Goal: Task Accomplishment & Management: Complete application form

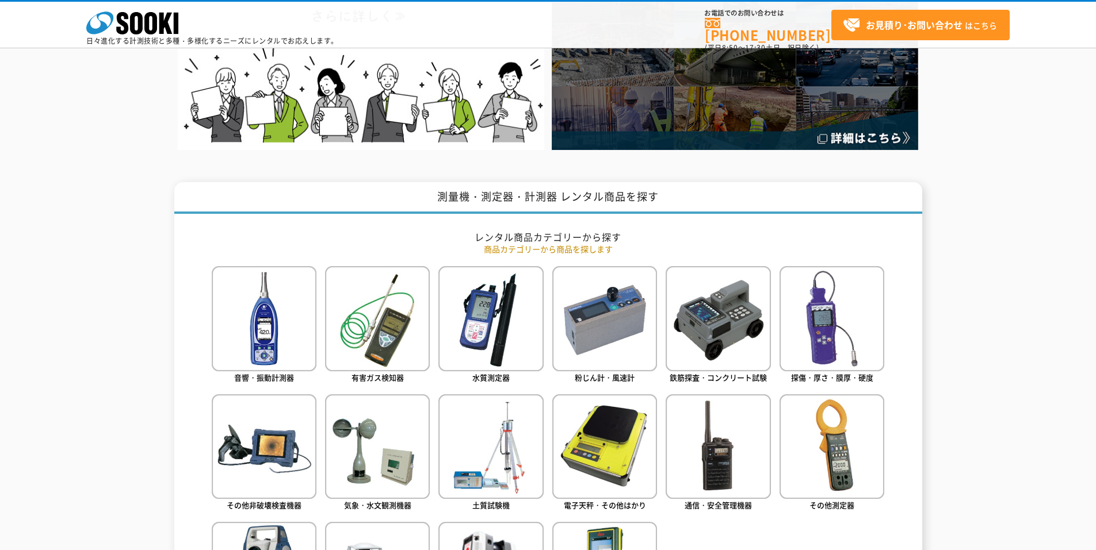
scroll to position [460, 0]
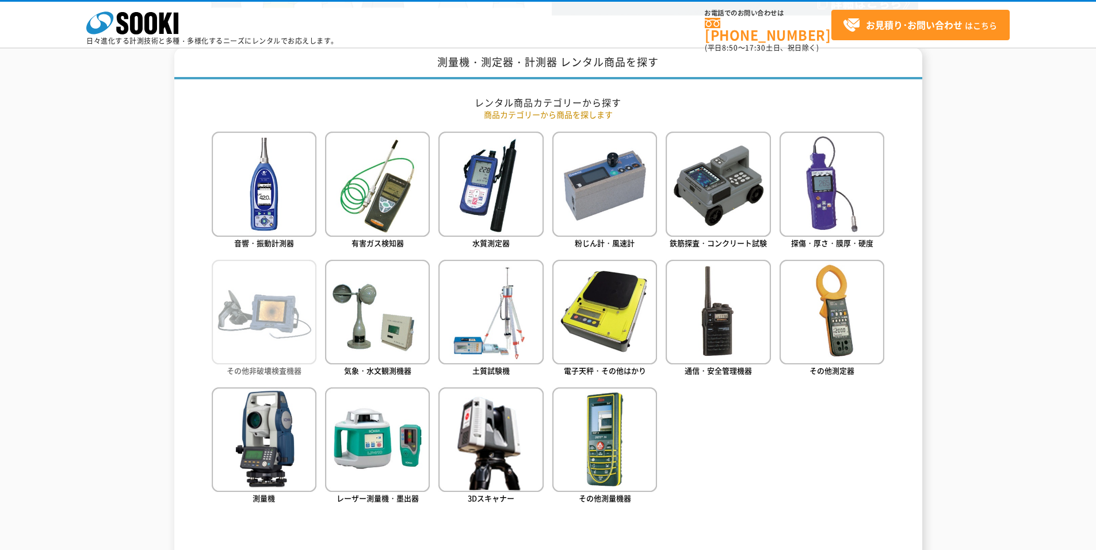
click at [272, 312] on img at bounding box center [264, 312] width 105 height 105
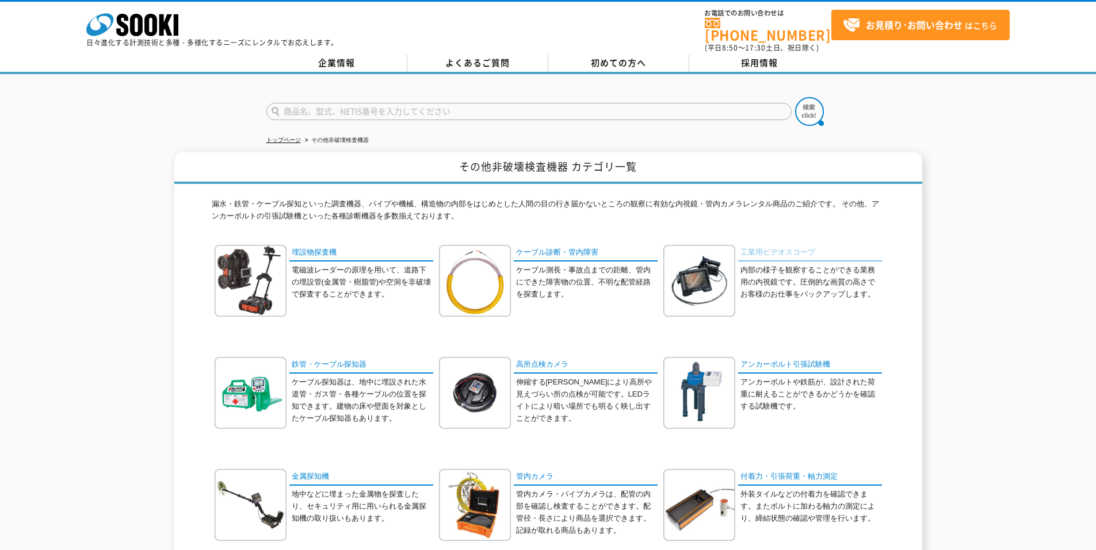
click at [781, 245] on link "工業用ビデオスコープ" at bounding box center [810, 253] width 144 height 17
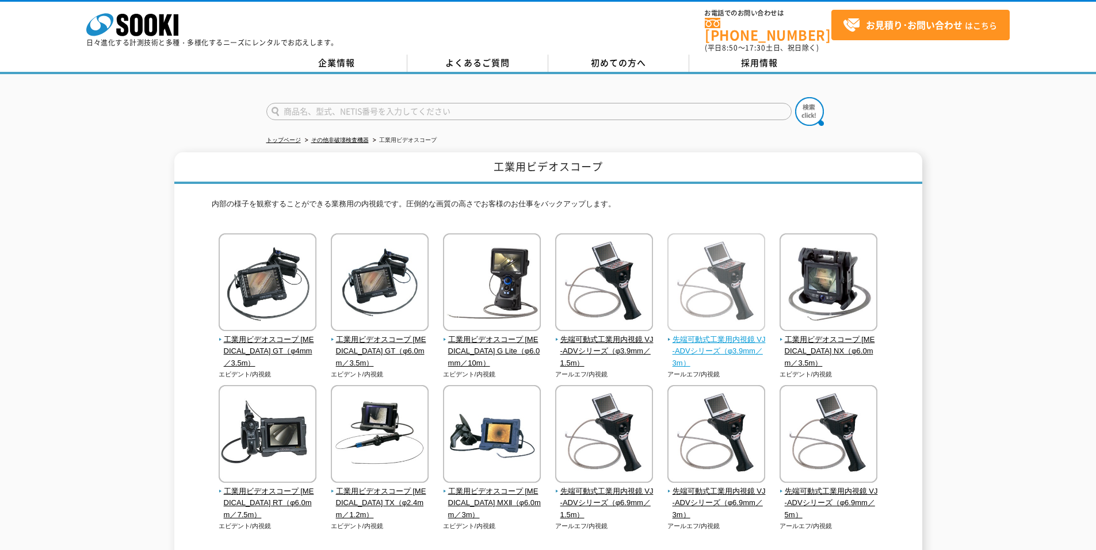
click at [709, 341] on span "先端可動式工業用内視鏡 VJ-ADVシリーズ（φ3.9mm／3m）" at bounding box center [716, 352] width 98 height 36
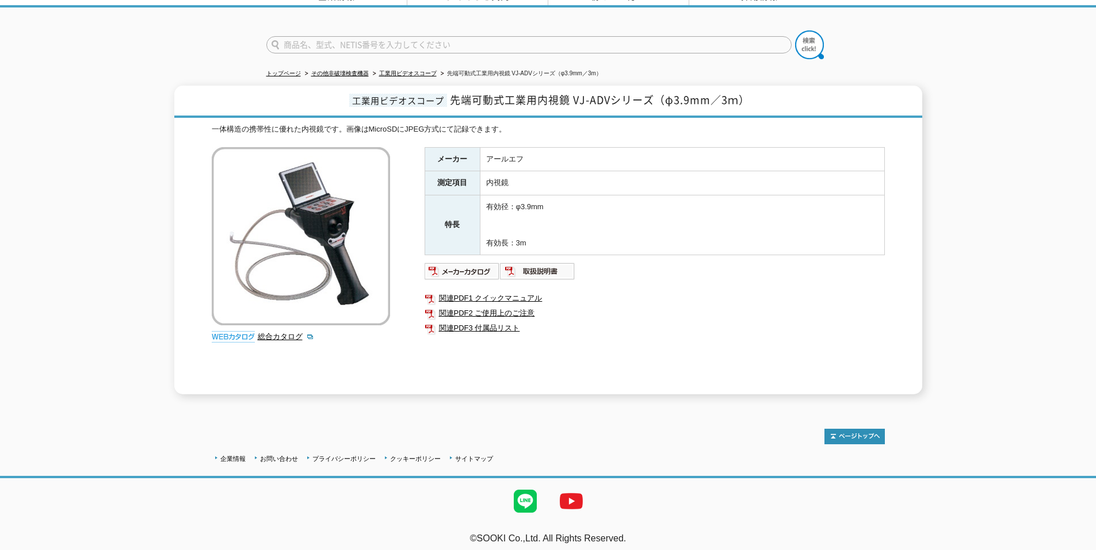
scroll to position [67, 0]
click at [517, 290] on link "関連PDF1 クイックマニュアル" at bounding box center [655, 297] width 460 height 15
click at [452, 263] on img at bounding box center [462, 271] width 75 height 18
click at [810, 41] on img at bounding box center [809, 44] width 29 height 29
click at [575, 92] on span "先端可動式工業用内視鏡 VJ-ADVシリーズ（φ3.9mm／3ｍ）" at bounding box center [600, 99] width 300 height 16
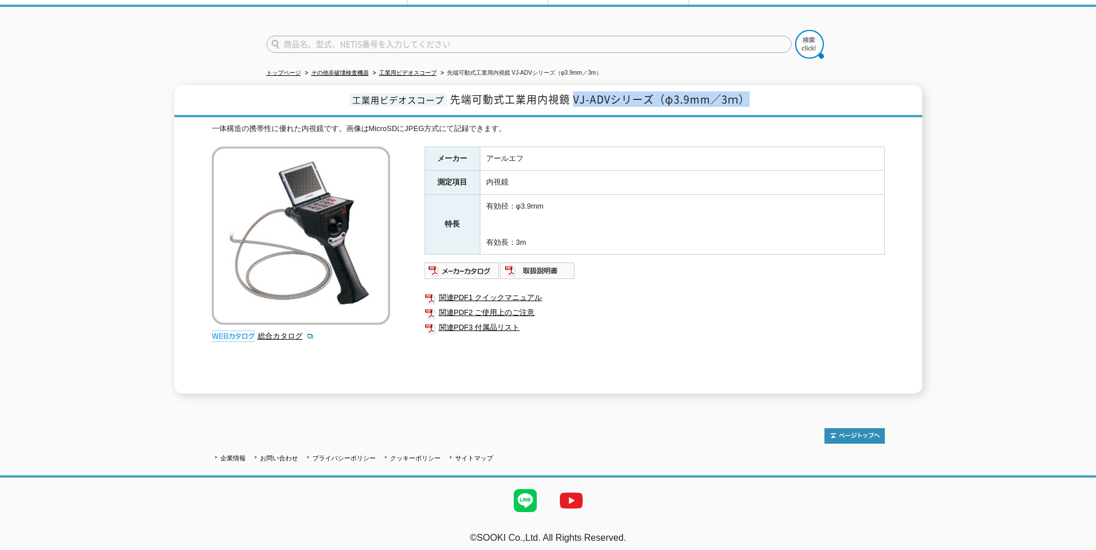
drag, startPoint x: 573, startPoint y: 92, endPoint x: 754, endPoint y: 97, distance: 181.2
click at [754, 97] on h1 "工業用ビデオスコープ 先端可動式工業用内視鏡 VJ-ADVシリーズ（φ3.9mm／3ｍ）" at bounding box center [548, 101] width 748 height 32
copy span "VJ-ADVシリーズ（φ3.9mm／3ｍ）"
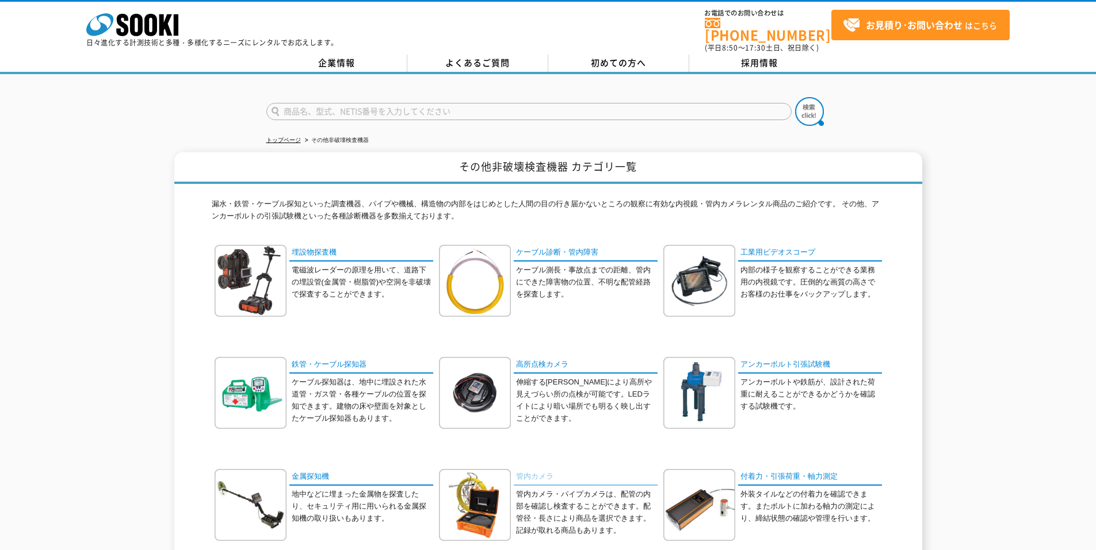
click at [531, 469] on link "管内カメラ" at bounding box center [586, 477] width 144 height 17
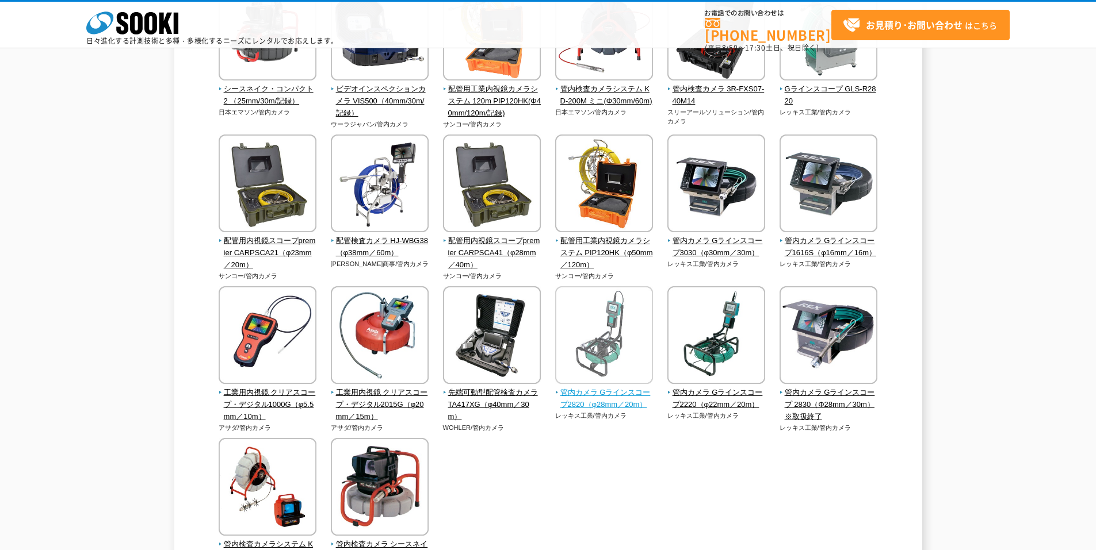
scroll to position [197, 0]
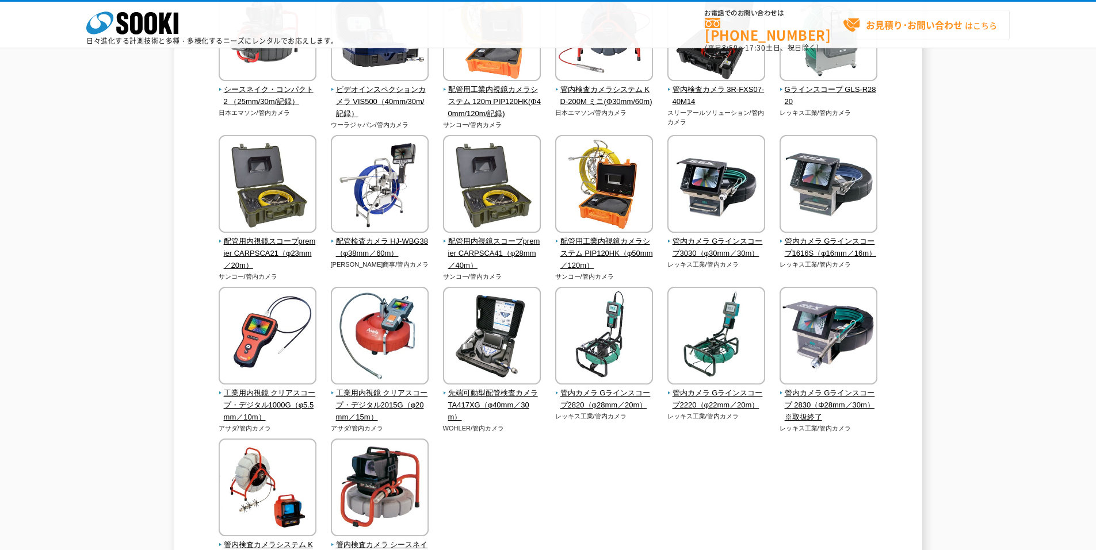
click at [904, 27] on strong "お見積り･お問い合わせ" at bounding box center [914, 25] width 97 height 14
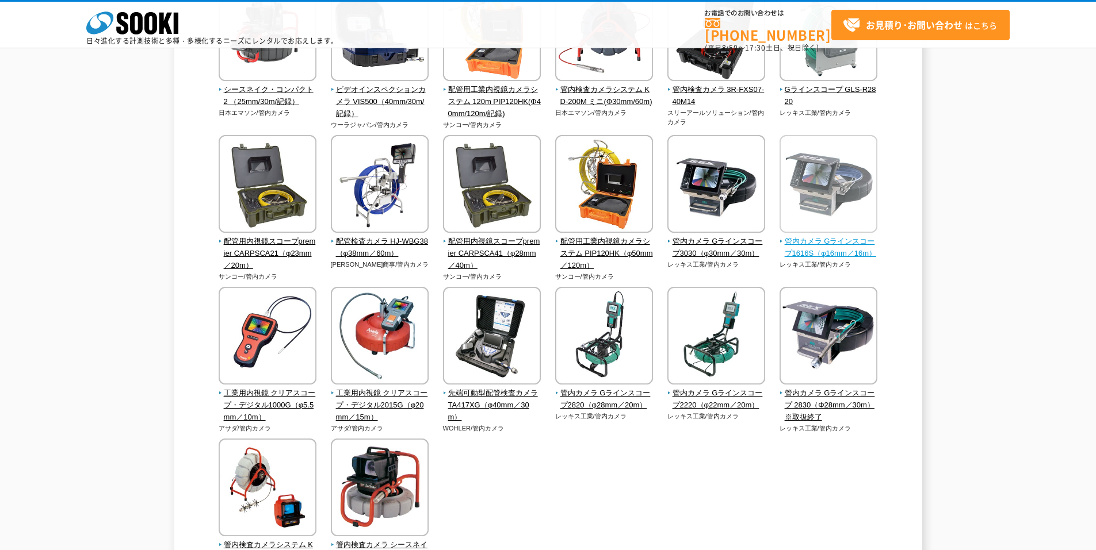
click at [831, 242] on span "管内カメラ Gラインスコープ1616S（φ16mm／16m）" at bounding box center [828, 248] width 98 height 24
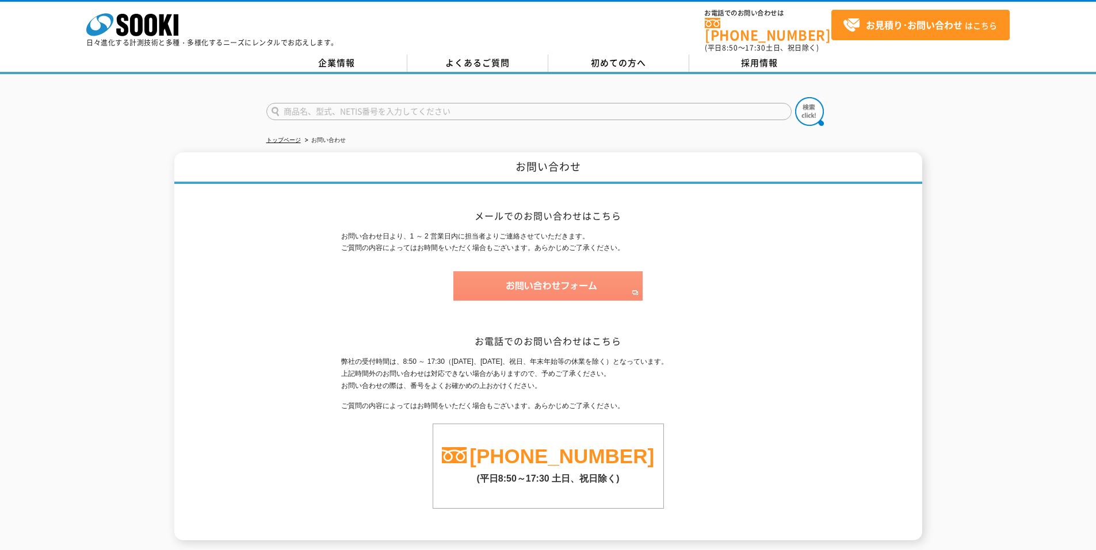
click at [542, 278] on img at bounding box center [547, 285] width 189 height 29
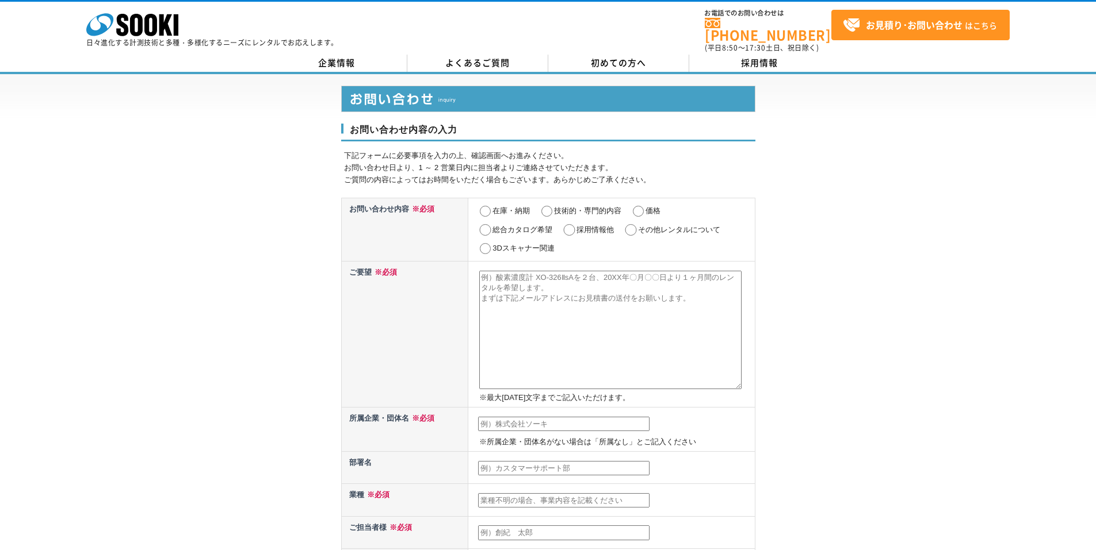
click at [483, 271] on textarea at bounding box center [610, 330] width 262 height 118
paste textarea "VJ-ADVシリーズ（φ3.9mm／3ｍ）"
paste textarea "Gラインスコープ1616S（φ16mm／16m）"
type textarea "VJ-ADVシリーズ（φ3.9mm／3ｍ） Gラインスコープ1616S（φ16mm／16m）"
click at [639, 206] on input "価格" at bounding box center [638, 212] width 14 height 12
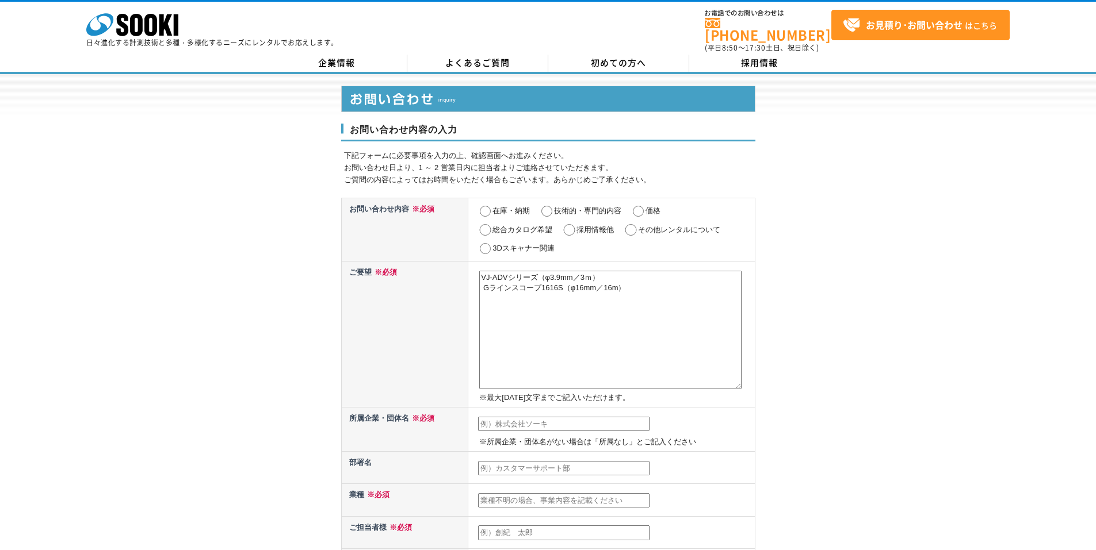
radio input "true"
click at [491, 417] on input "text" at bounding box center [563, 424] width 171 height 15
type input "株式会社シンワ検査"
click at [485, 463] on input "text" at bounding box center [563, 468] width 171 height 15
click at [503, 461] on input "text" at bounding box center [563, 468] width 171 height 15
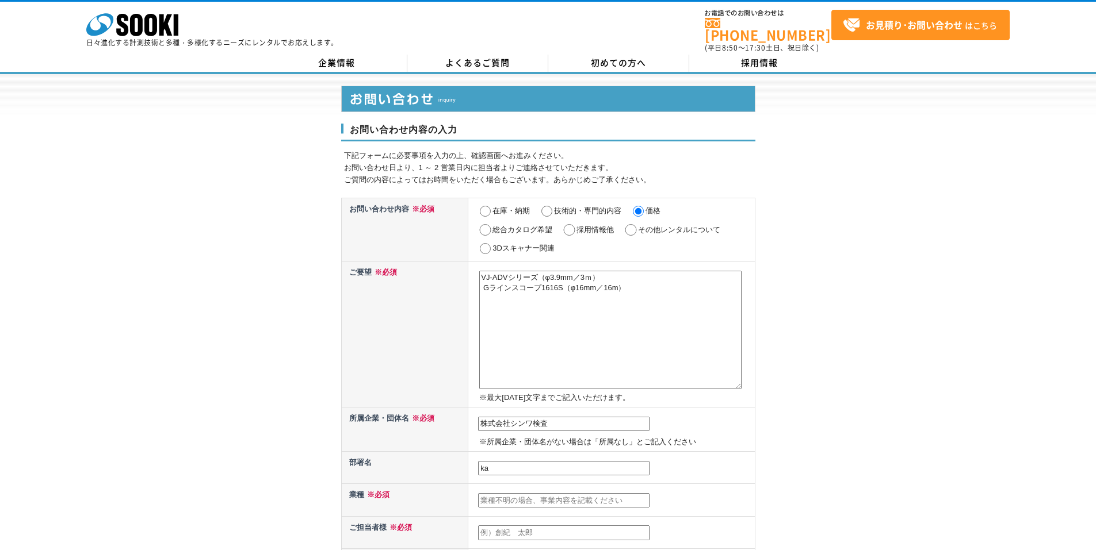
type input "k"
type input "技術部　関西営業所"
click at [498, 494] on input "text" at bounding box center [563, 501] width 171 height 15
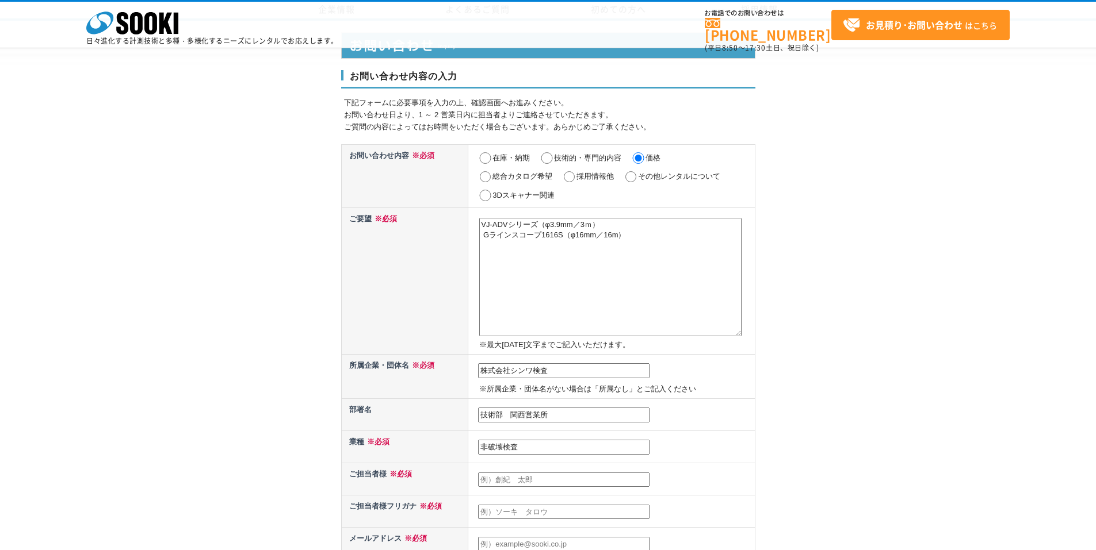
scroll to position [230, 0]
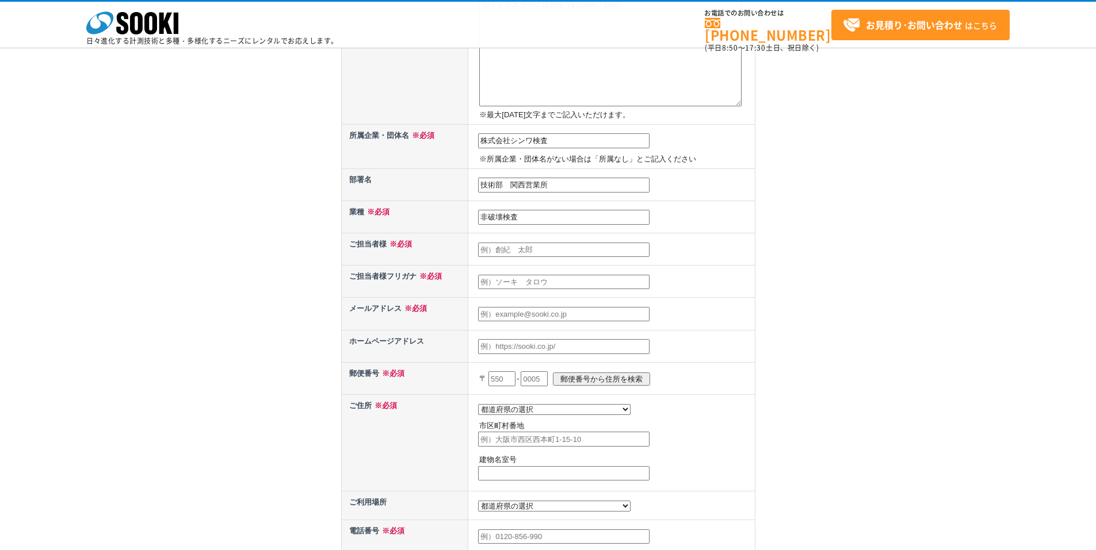
type input "非破壊検査"
click at [492, 247] on input "text" at bounding box center [563, 250] width 171 height 15
type input "松井　順二"
click at [498, 284] on input "text" at bounding box center [563, 282] width 171 height 15
click at [510, 313] on input "text" at bounding box center [563, 314] width 171 height 15
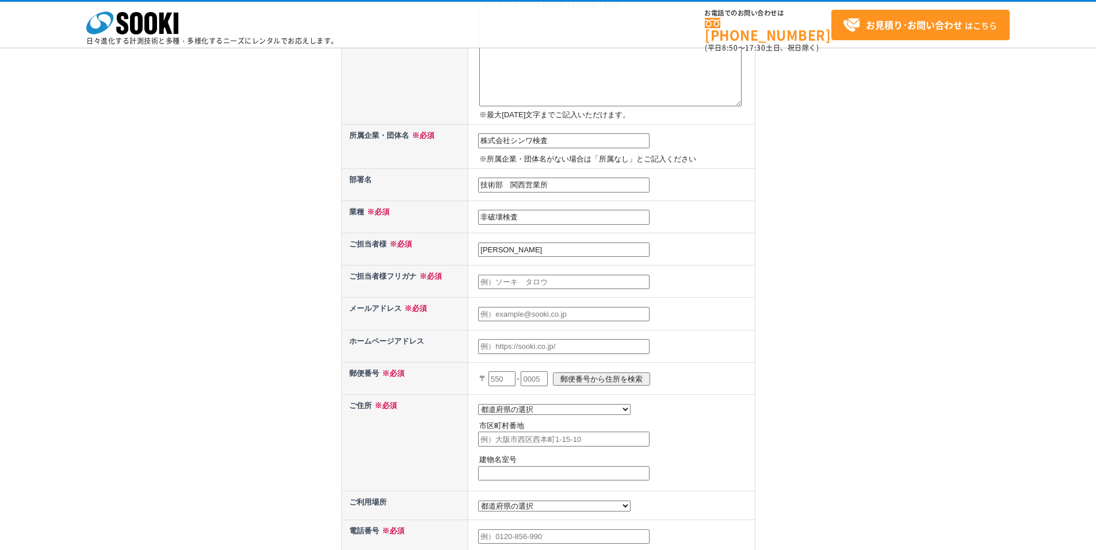
click at [549, 286] on input "text" at bounding box center [563, 282] width 171 height 15
type input "[PERSON_NAME]"
click at [525, 313] on input "text" at bounding box center [563, 314] width 171 height 15
type input "[EMAIL_ADDRESS][DOMAIN_NAME]"
click at [496, 351] on input "text" at bounding box center [563, 346] width 171 height 15
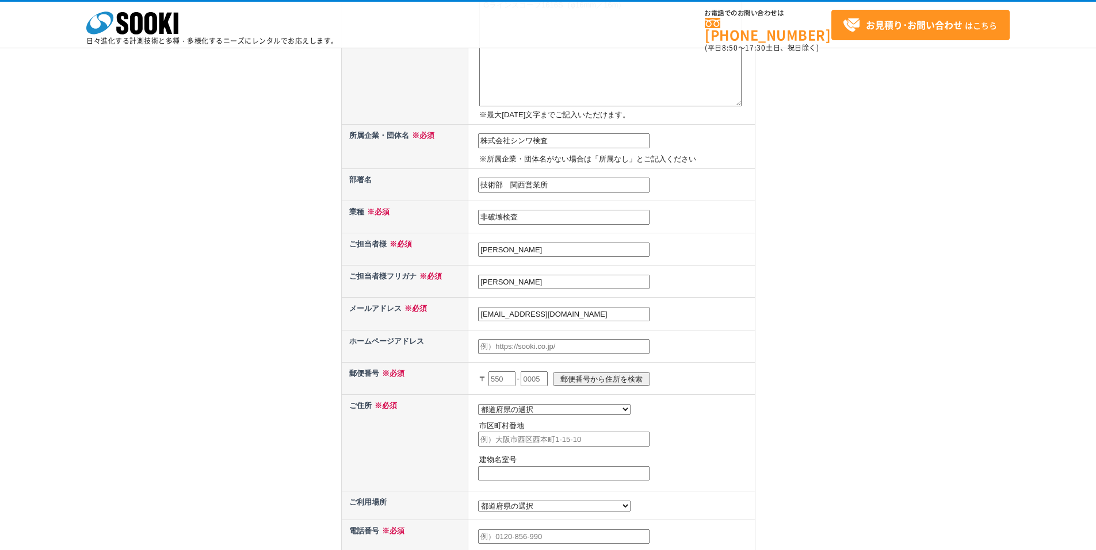
click at [502, 377] on input "text" at bounding box center [501, 379] width 27 height 15
type input "661"
select select "28"
type input "尼崎市上坂部"
type input "１－２－２　イニシア塚口　２３８"
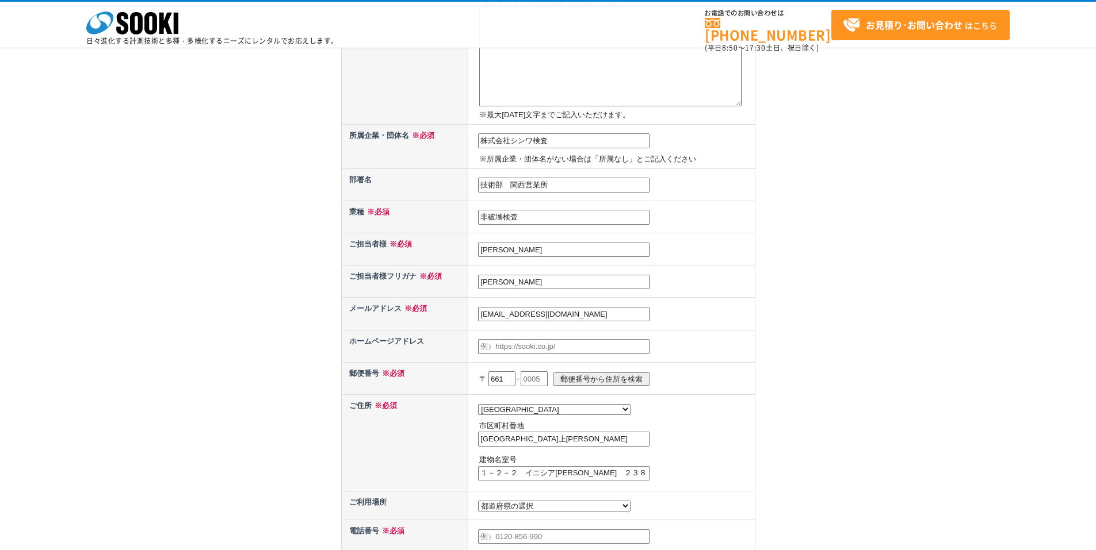
drag, startPoint x: 508, startPoint y: 381, endPoint x: 490, endPoint y: 377, distance: 19.4
click at [490, 377] on p "〒 661 - 郵便番号から住所を検索" at bounding box center [615, 378] width 273 height 25
click at [544, 372] on input "text" at bounding box center [534, 379] width 27 height 15
type input "0024"
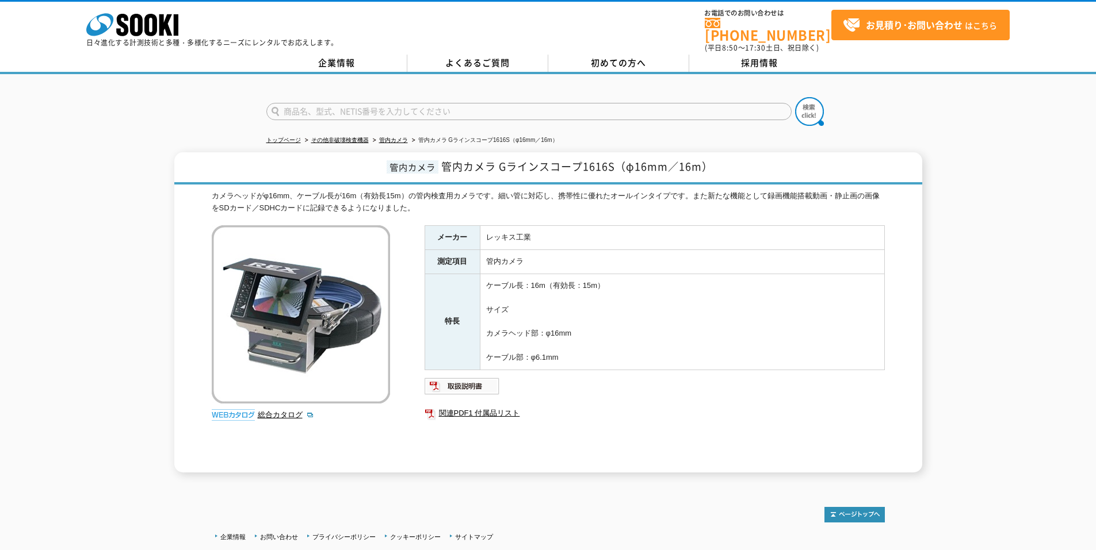
click at [499, 159] on span "管内カメラ Gラインスコープ1616S（φ16mm／16m）" at bounding box center [576, 167] width 271 height 16
drag, startPoint x: 498, startPoint y: 159, endPoint x: 710, endPoint y: 159, distance: 212.3
click at [710, 159] on span "管内カメラ Gラインスコープ1616S（φ16mm／16m）" at bounding box center [576, 167] width 271 height 16
copy span "Gラインスコープ1616S（φ16mm／16m）"
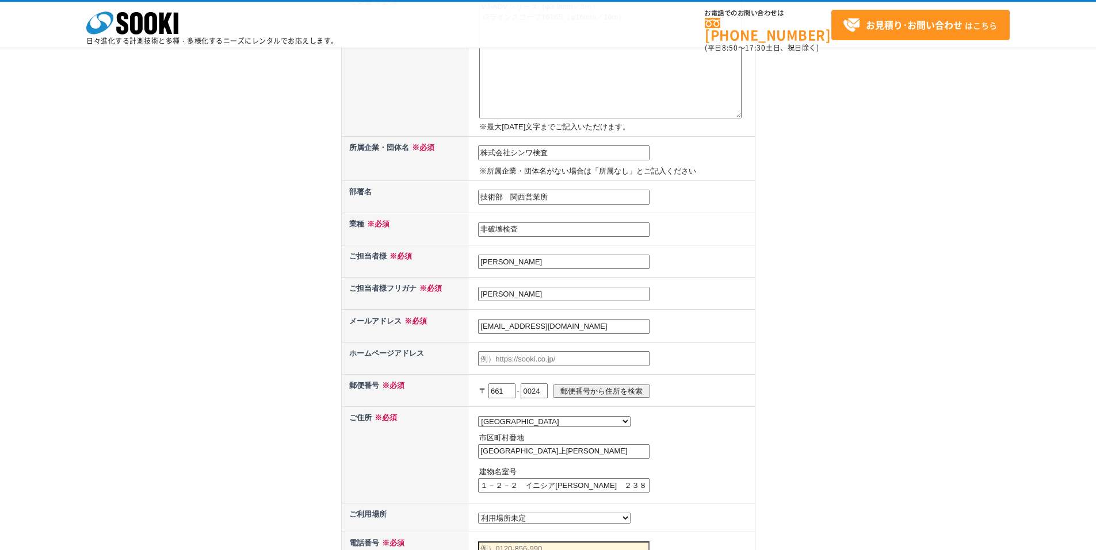
scroll to position [460, 0]
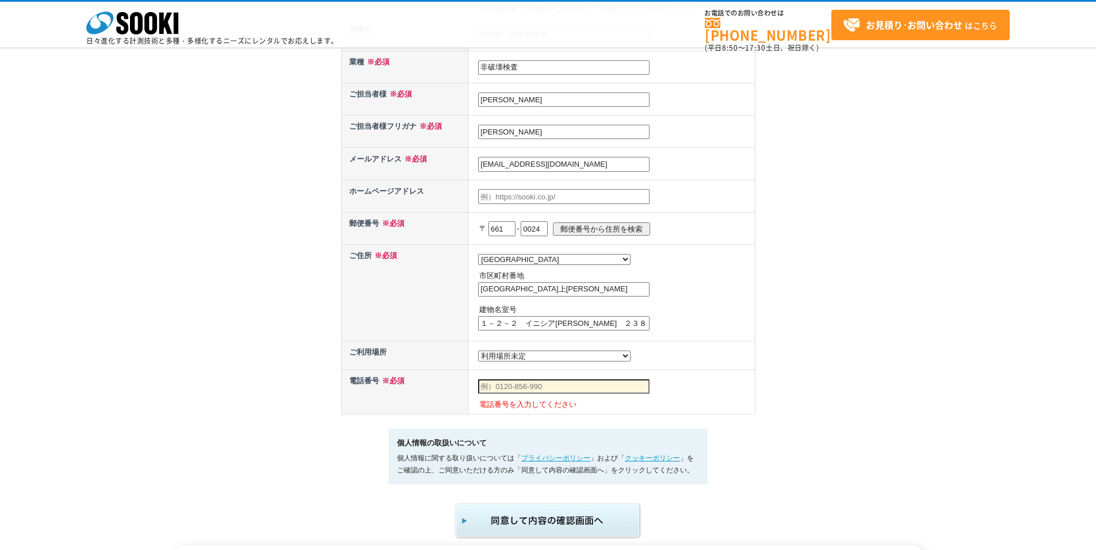
click at [613, 224] on input "郵便番号から住所を検索" at bounding box center [601, 229] width 97 height 13
type input "尼崎市三反田町"
click at [516, 328] on input "１－２－２　イニシア塚口　２３８" at bounding box center [563, 323] width 171 height 15
drag, startPoint x: 605, startPoint y: 328, endPoint x: 429, endPoint y: 328, distance: 176.0
click at [429, 328] on tr "ご住所 ※必須 都道府県の選択 北海道 青森県 岩手県 宮城県 秋田県 山形県 福島県 茨城県 栃木県 群馬県 埼玉県 千葉県 東京都 神奈川県 新潟県 富山…" at bounding box center [548, 293] width 414 height 97
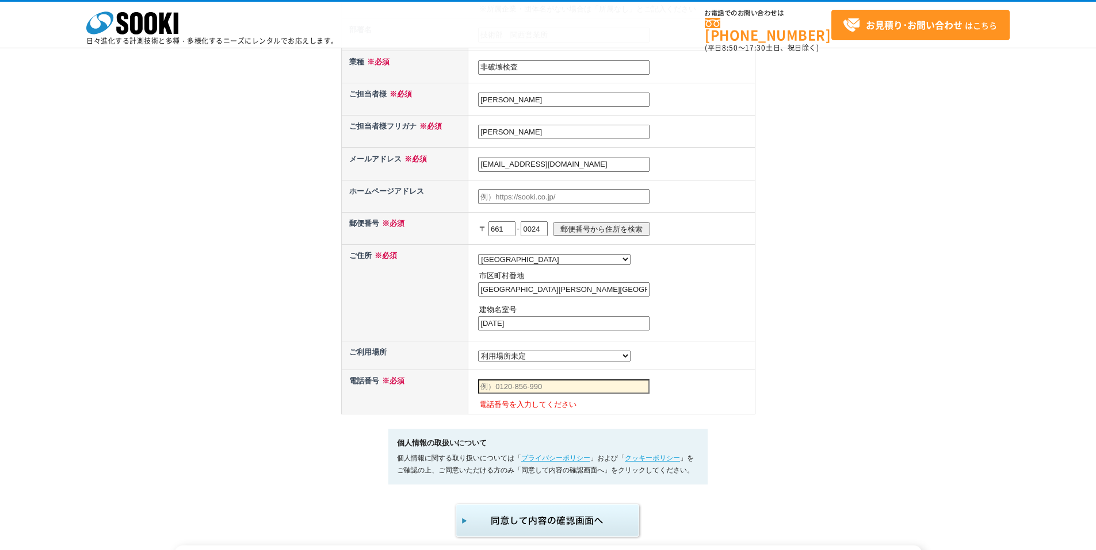
type input "1-13-15"
click at [498, 362] on select "都道府県の選択 利用場所未定 北海道 青森県 岩手県 宮城県 秋田県 山形県 福島県 茨城県 栃木県 群馬県 埼玉県 千葉県 東京都 神奈川県 新潟県 富山県…" at bounding box center [554, 356] width 152 height 11
click at [517, 360] on select "都道府県の選択 利用場所未定 北海道 青森県 岩手県 宮城県 秋田県 山形県 福島県 茨城県 栃木県 群馬県 埼玉県 千葉県 東京都 神奈川県 新潟県 富山県…" at bounding box center [554, 356] width 152 height 11
select select "28"
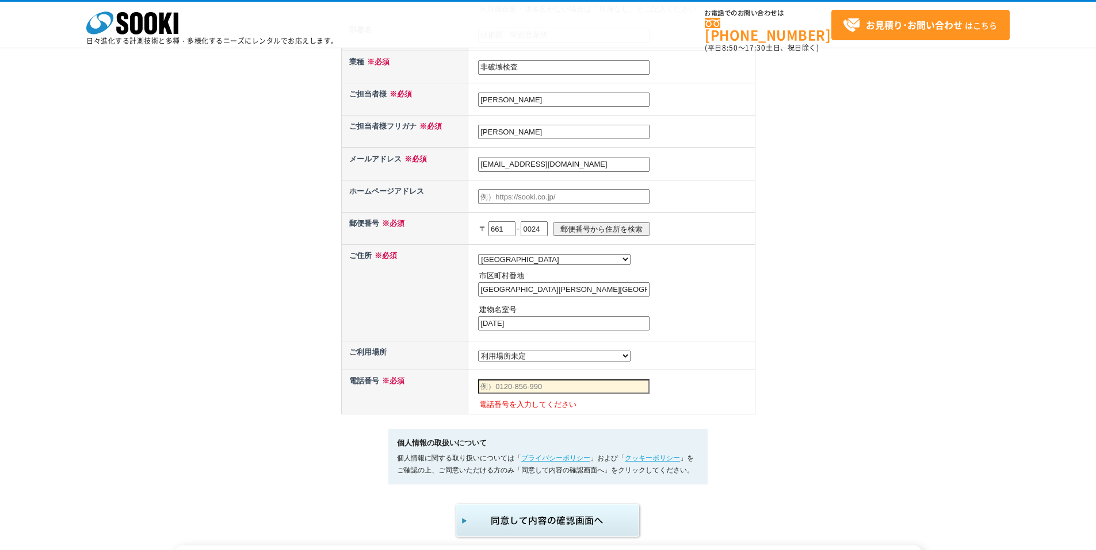
click at [478, 354] on select "都道府県の選択 利用場所未定 北海道 青森県 岩手県 宮城県 秋田県 山形県 福島県 茨城県 栃木県 群馬県 埼玉県 千葉県 東京都 神奈川県 新潟県 富山県…" at bounding box center [554, 356] width 152 height 11
click at [502, 391] on input "text" at bounding box center [563, 387] width 171 height 15
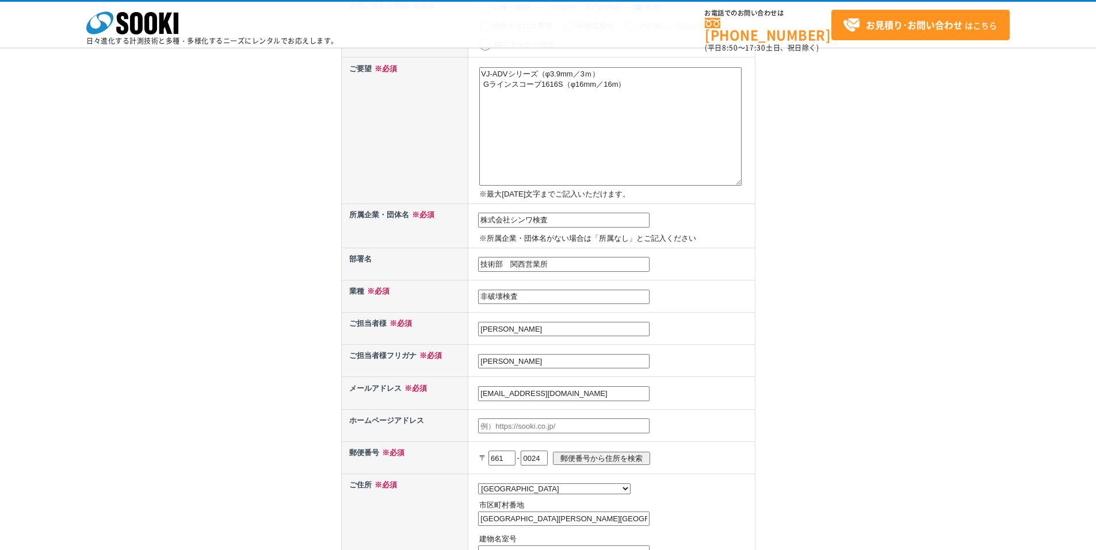
scroll to position [230, 0]
type input "06-4961-6471"
click at [495, 430] on input "text" at bounding box center [563, 426] width 171 height 15
click at [495, 427] on input "text" at bounding box center [563, 426] width 171 height 15
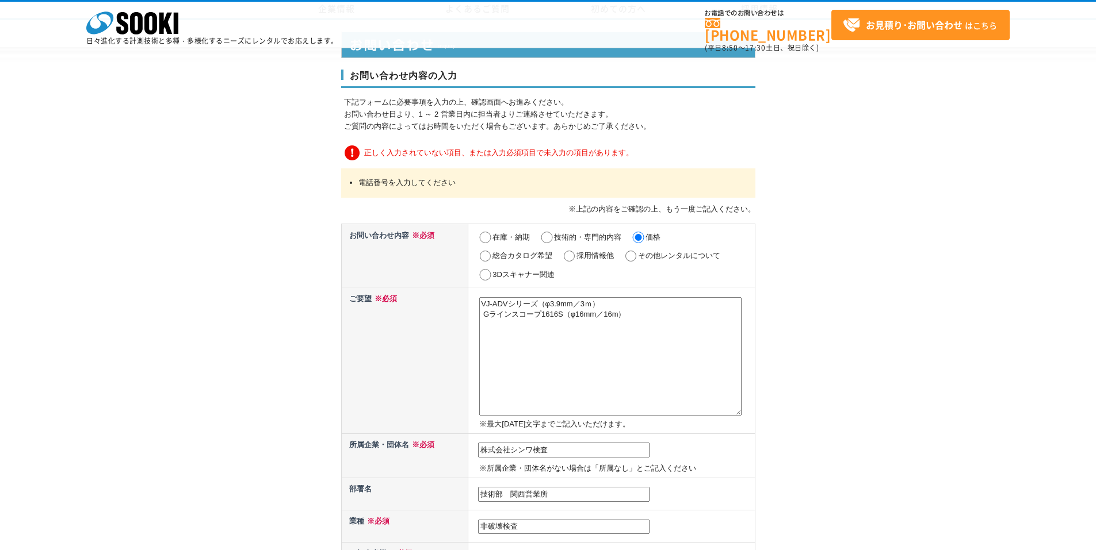
scroll to position [0, 0]
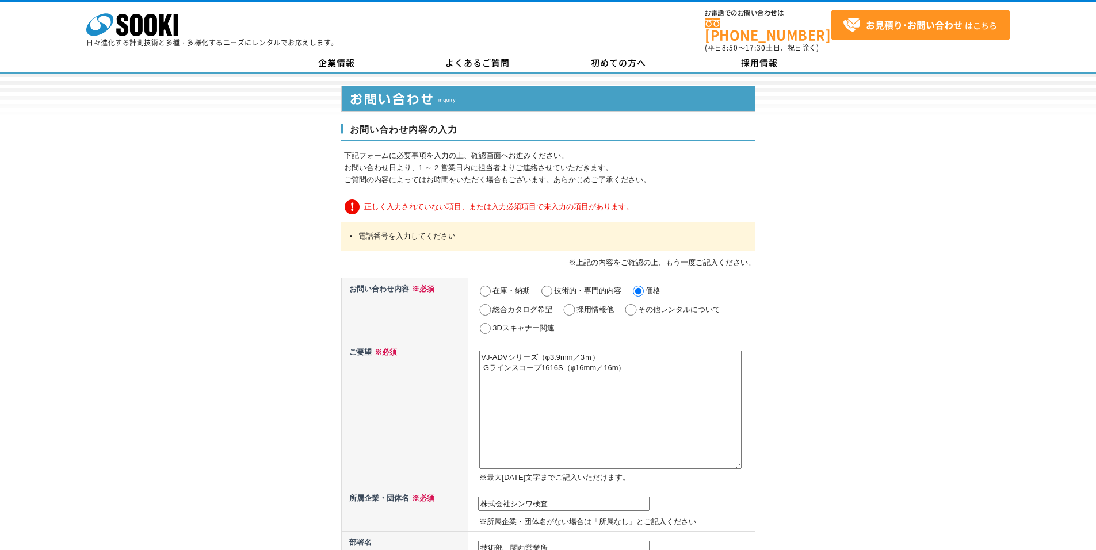
click at [485, 381] on textarea "VJ-ADVシリーズ（φ3.9mm／3ｍ） Gラインスコープ1616S（φ16mm／16m）" at bounding box center [610, 410] width 262 height 118
click at [648, 366] on textarea "VJ-ADVシリーズ（φ3.9mm／3ｍ） Gラインスコープ1616S（φ16mm／16m）" at bounding box center [610, 410] width 262 height 118
click at [480, 351] on textarea "VJ-ADVシリーズ（φ3.9mm／3ｍ） Gラインスコープ1616S（φ16mm／16m）" at bounding box center [610, 410] width 262 height 118
click at [483, 366] on textarea "VJ-ADVシリーズ（φ3.9mm／3ｍ） Gラインスコープ1616S（φ16mm／16m）" at bounding box center [610, 410] width 262 height 118
click at [544, 384] on textarea "VJ-ADVシリーズ（φ3.9mm／3ｍ） Gラインスコープ1616S（φ16mm／16m）" at bounding box center [610, 410] width 262 height 118
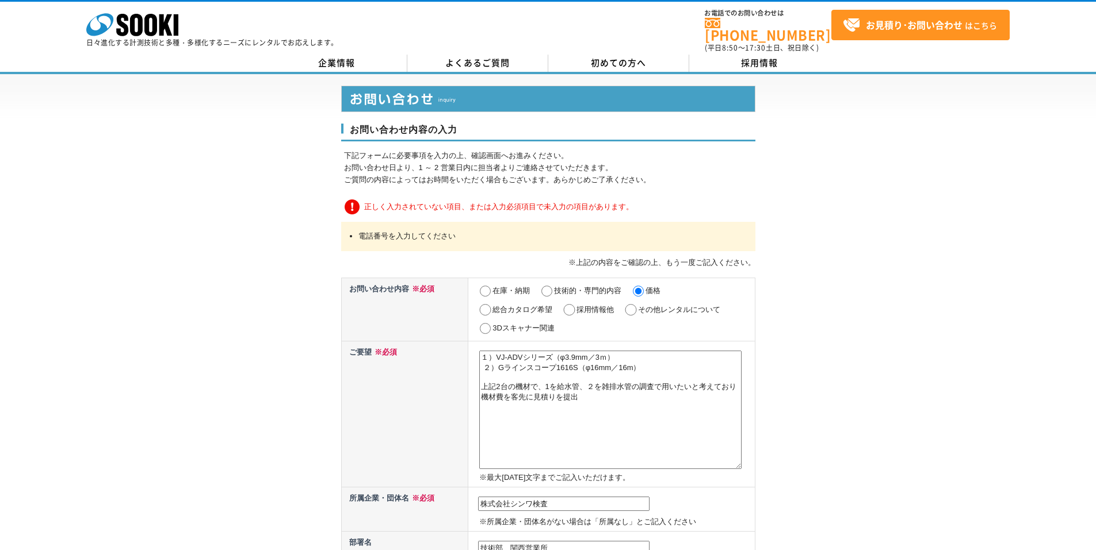
click at [506, 398] on textarea "VJ-ADVシリーズ（φ3.9mm／3ｍ） Gラインスコープ1616S（φ16mm／16m）" at bounding box center [610, 410] width 262 height 118
drag, startPoint x: 483, startPoint y: 399, endPoint x: 579, endPoint y: 402, distance: 95.5
click at [579, 402] on textarea "VJ-ADVシリーズ（φ3.9mm／3ｍ） Gラインスコープ1616S（φ16mm／16m）" at bounding box center [610, 410] width 262 height 118
click at [655, 384] on textarea "VJ-ADVシリーズ（φ3.9mm／3ｍ） Gラインスコープ1616S（φ16mm／16m）" at bounding box center [610, 410] width 262 height 118
click at [662, 386] on textarea "VJ-ADVシリーズ（φ3.9mm／3ｍ） Gラインスコープ1616S（φ16mm／16m）" at bounding box center [610, 410] width 262 height 118
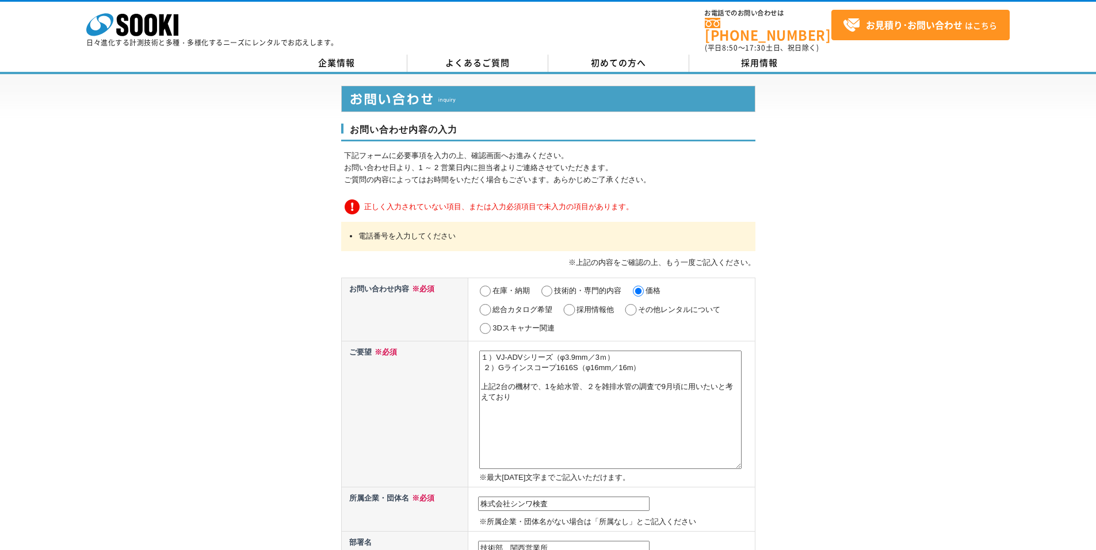
click at [512, 399] on textarea "VJ-ADVシリーズ（φ3.9mm／3ｍ） Gラインスコープ1616S（φ16mm／16m）" at bounding box center [610, 410] width 262 height 118
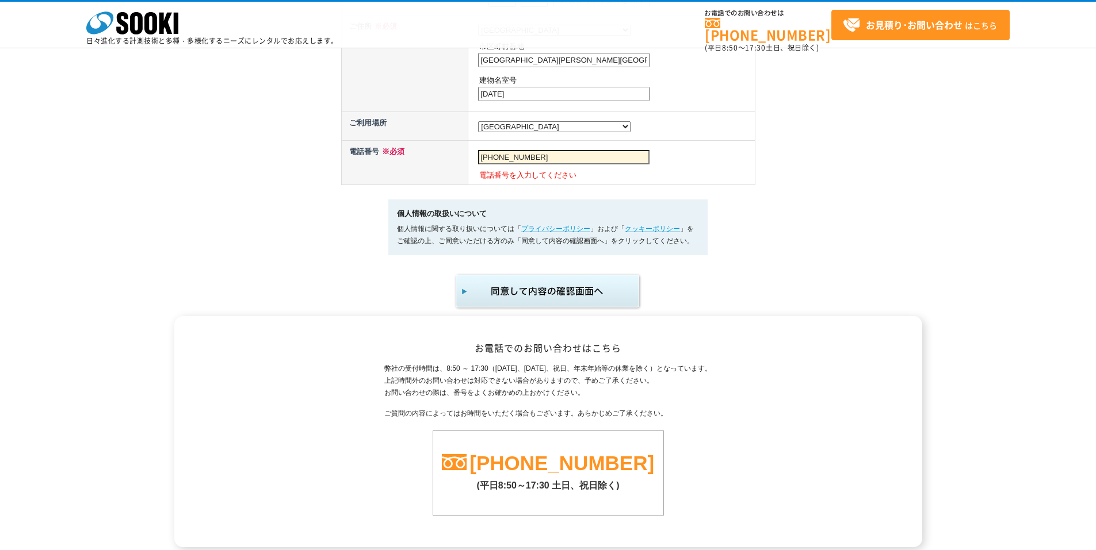
scroll to position [690, 0]
type textarea "１）VJ-ADVシリーズ（φ3.9mm／3ｍ） ２）Gラインスコープ1616S（φ16mm／16m） 上記2台の機材で、1を給水管、２を雑排水管の調査で9月頃…"
click at [536, 293] on img "submit" at bounding box center [548, 291] width 189 height 38
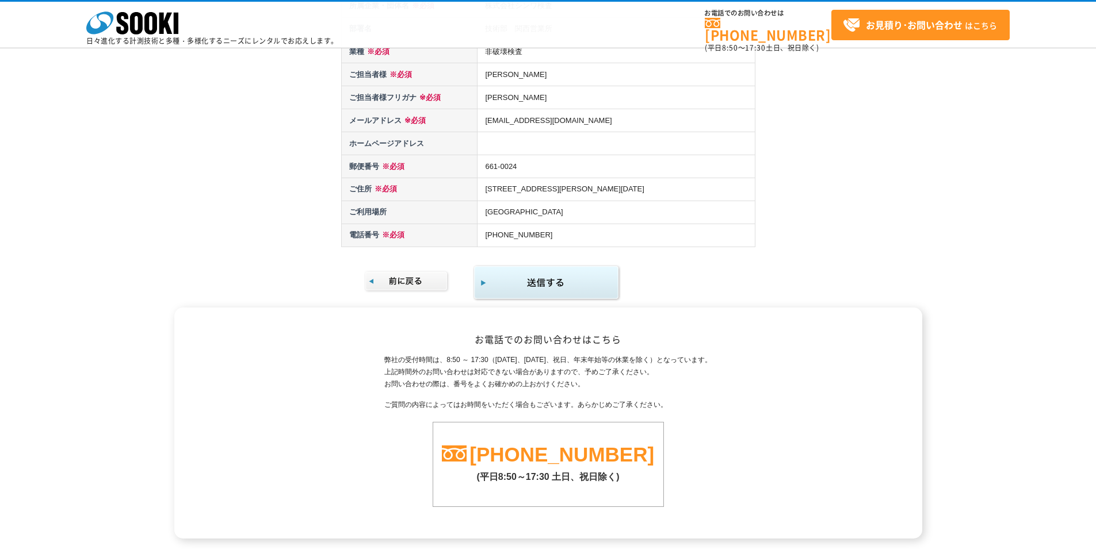
scroll to position [230, 0]
click at [560, 283] on img "submit" at bounding box center [547, 282] width 148 height 37
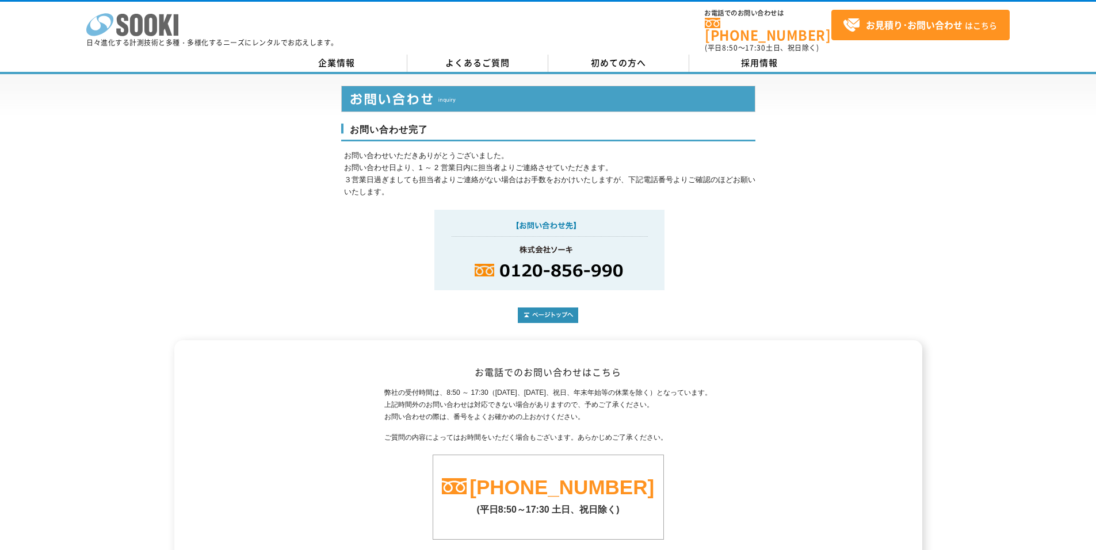
click at [158, 27] on icon "株式会社 ソーキ" at bounding box center [132, 24] width 92 height 23
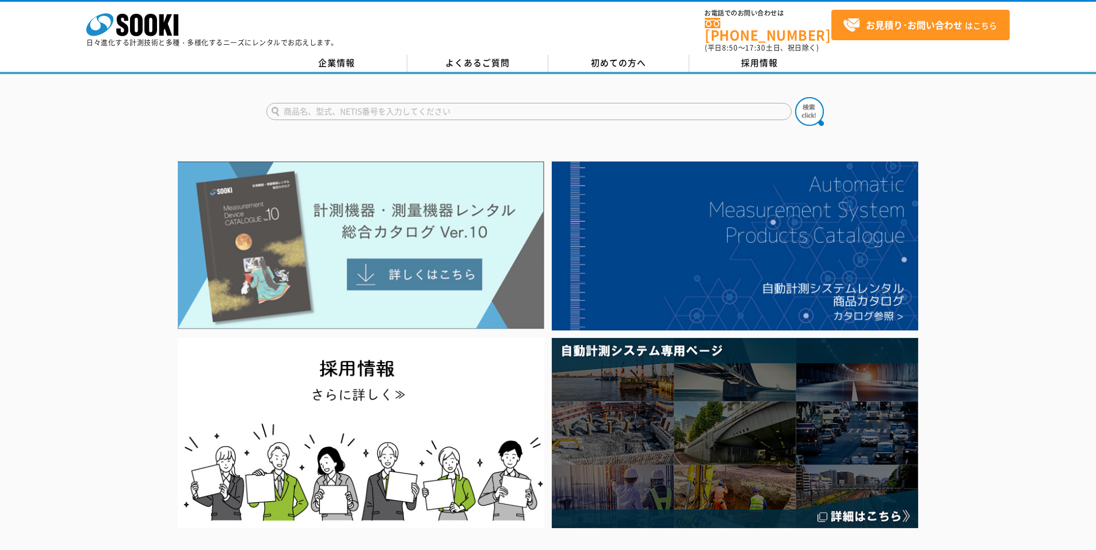
click at [425, 268] on img at bounding box center [361, 246] width 366 height 168
